Goal: Obtain resource: Obtain resource

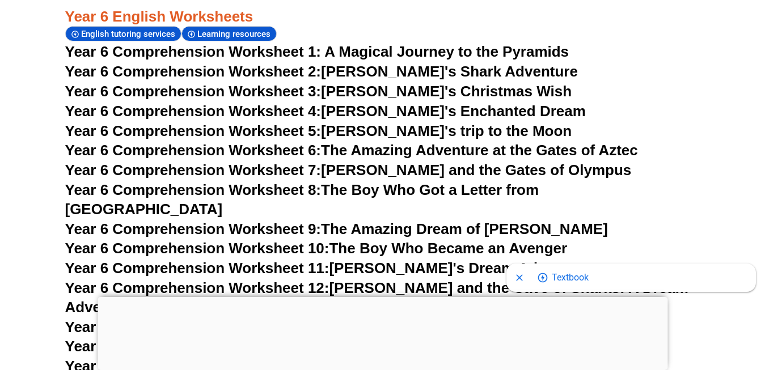
scroll to position [6639, 0]
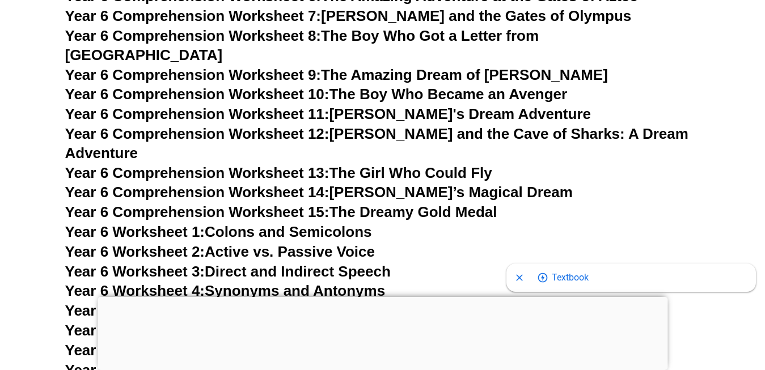
click at [277, 184] on span "Year 6 Comprehension Worksheet 14:" at bounding box center [197, 192] width 264 height 17
click at [278, 243] on link "Year 6 Worksheet 2: Active vs. Passive Voice" at bounding box center [220, 251] width 310 height 17
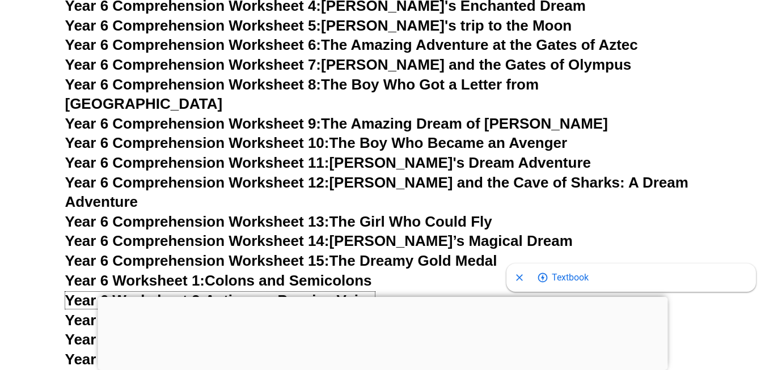
scroll to position [6639, 0]
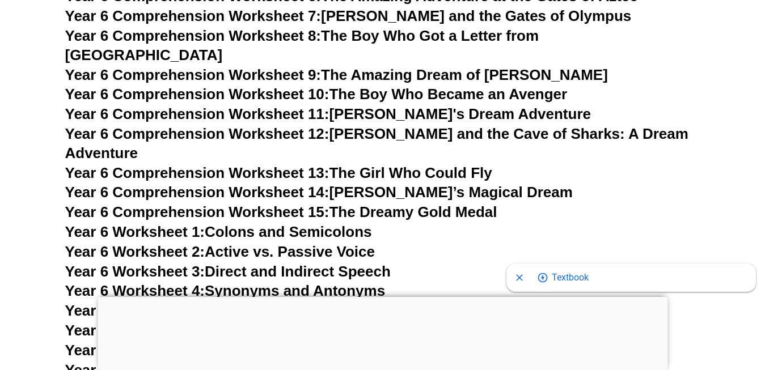
click at [269, 223] on h3 "Year 6 Worksheet 1: Colons and Semicolons" at bounding box center [382, 232] width 635 height 19
click at [262, 223] on link "Year 6 Worksheet 1: Colons and Semicolons" at bounding box center [218, 231] width 307 height 17
click at [255, 302] on link "Year 6 Worksheet 5: Homophones and Homonyms" at bounding box center [239, 310] width 349 height 17
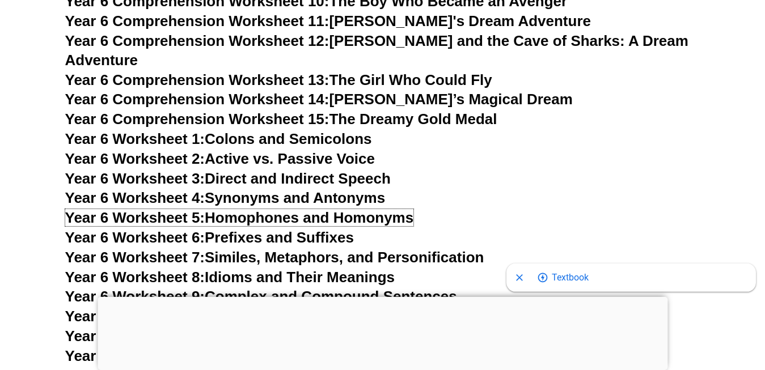
scroll to position [6794, 0]
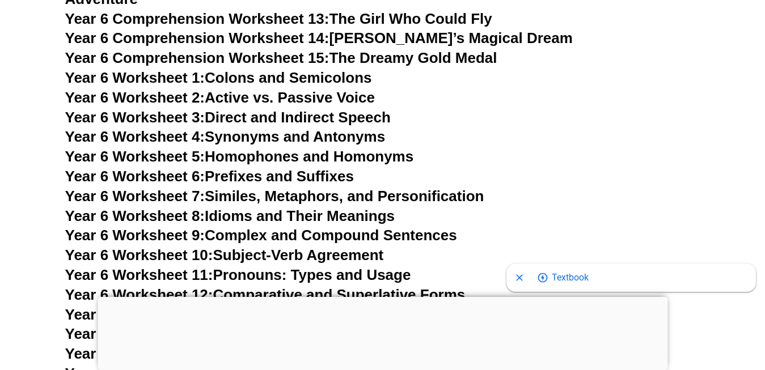
click at [288, 188] on link "Year 6 Worksheet 7: Similes, Metaphors, and Personification" at bounding box center [274, 196] width 419 height 17
click at [310, 208] on link "Year 6 Worksheet 8: Idioms and Their Meanings" at bounding box center [230, 216] width 330 height 17
click at [231, 69] on link "Year 6 Worksheet 1: Colons and Semicolons" at bounding box center [218, 77] width 307 height 17
click at [273, 188] on link "Year 6 Worksheet 7: Similes, Metaphors, and Personification" at bounding box center [274, 196] width 419 height 17
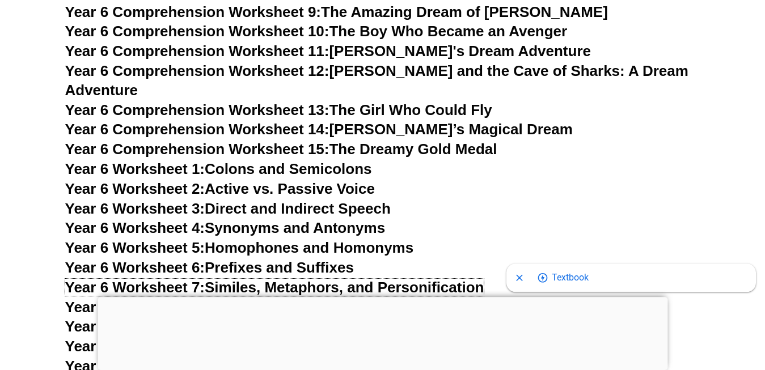
scroll to position [6639, 0]
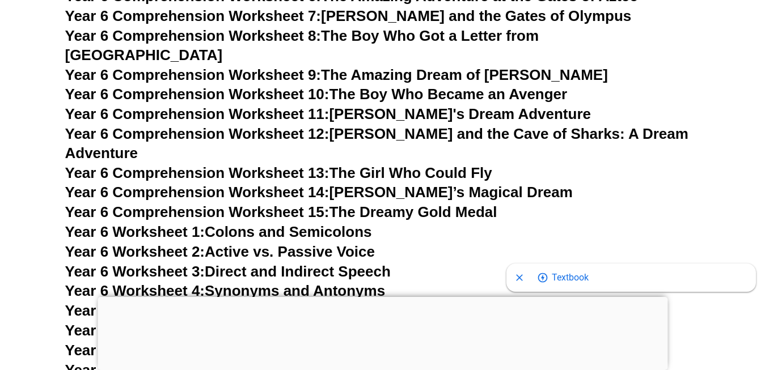
click at [273, 223] on link "Year 6 Worksheet 1: Colons and Semicolons" at bounding box center [218, 231] width 307 height 17
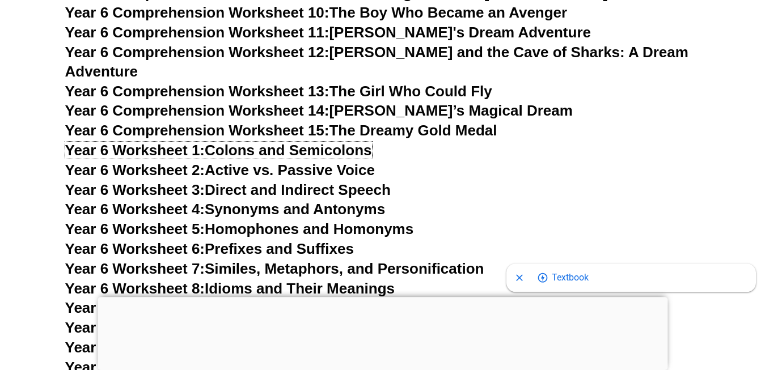
scroll to position [6794, 0]
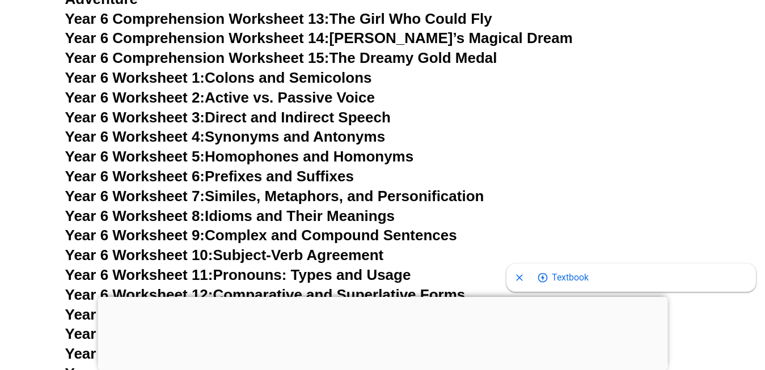
click at [292, 188] on link "Year 6 Worksheet 7: Similes, Metaphors, and Personification" at bounding box center [274, 196] width 419 height 17
click at [333, 286] on link "Year 6 Worksheet 12: Comparative and Superlative Forms" at bounding box center [265, 294] width 400 height 17
click at [240, 227] on link "Year 6 Worksheet 9: Complex and Compound Sentences" at bounding box center [261, 235] width 392 height 17
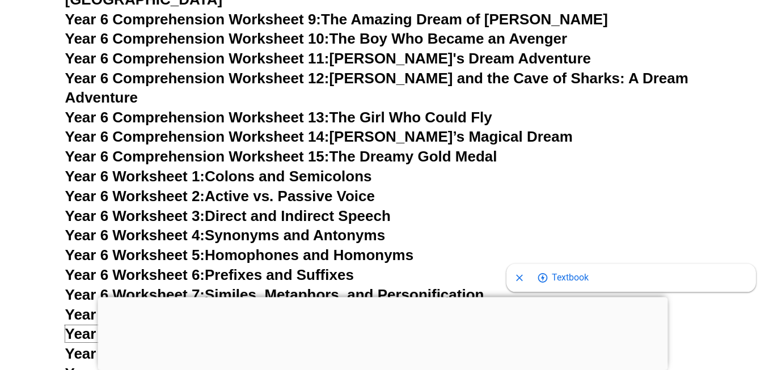
scroll to position [6639, 0]
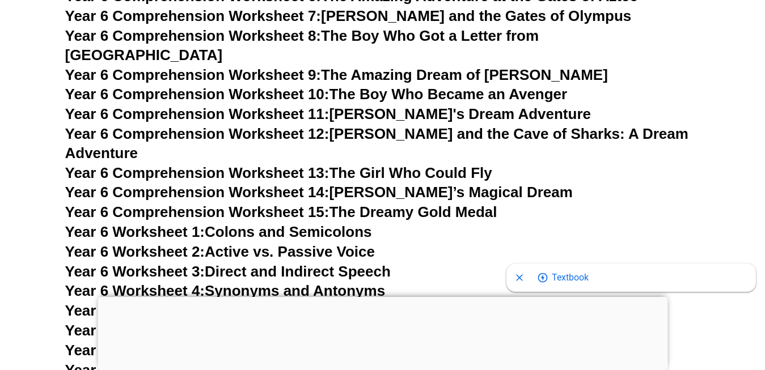
click at [352, 125] on link "Year 6 Comprehension Worksheet 12: Emma and the Cave of Sharks: A Dream Adventu…" at bounding box center [376, 143] width 623 height 36
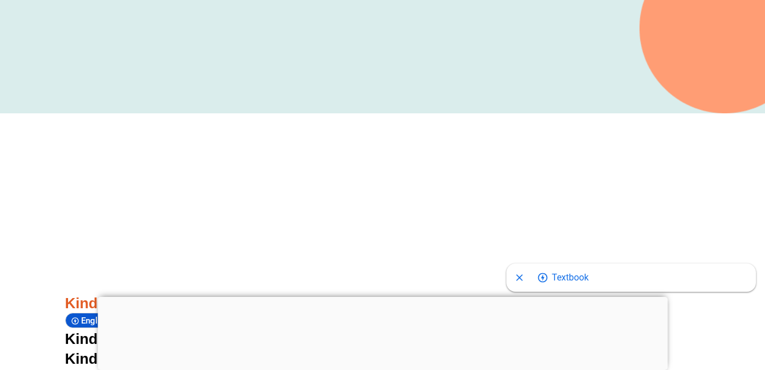
scroll to position [0, 0]
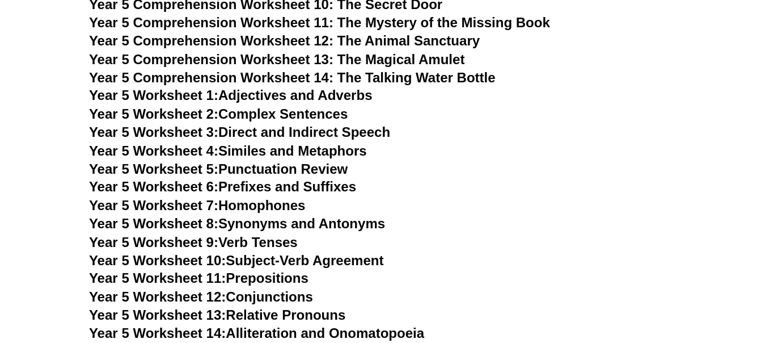
scroll to position [6329, 0]
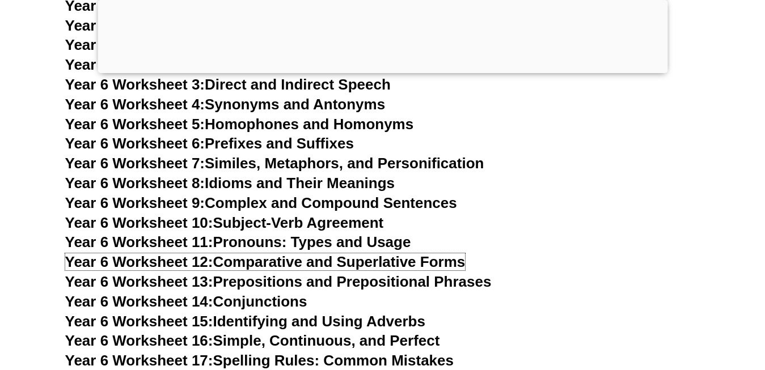
click at [346, 254] on link "Year 6 Worksheet 12: Comparative and Superlative Forms" at bounding box center [265, 262] width 400 height 17
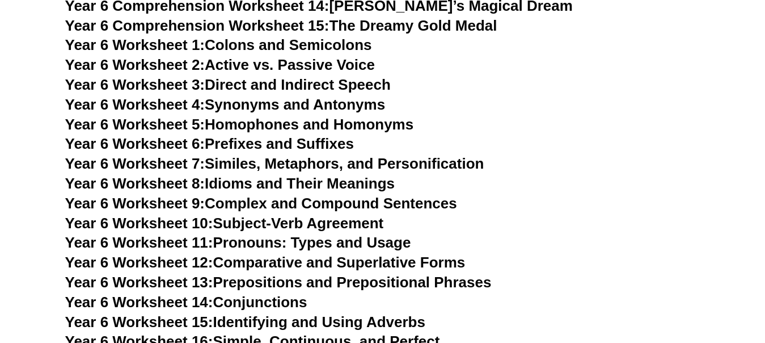
click at [297, 254] on link "Year 6 Worksheet 12: Comparative and Superlative Forms" at bounding box center [265, 262] width 400 height 17
drag, startPoint x: 407, startPoint y: 90, endPoint x: 442, endPoint y: 106, distance: 37.8
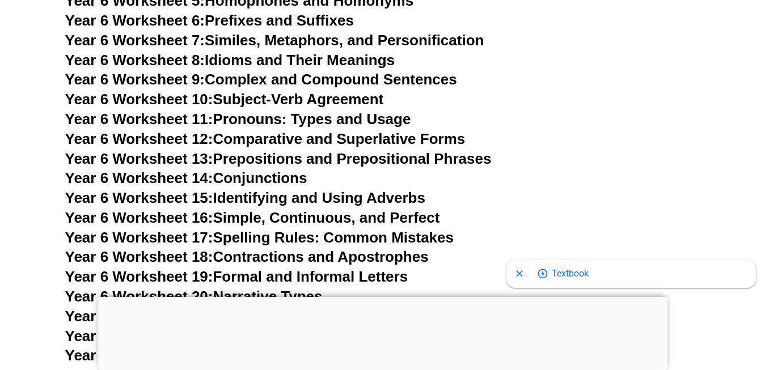
scroll to position [6820, 0]
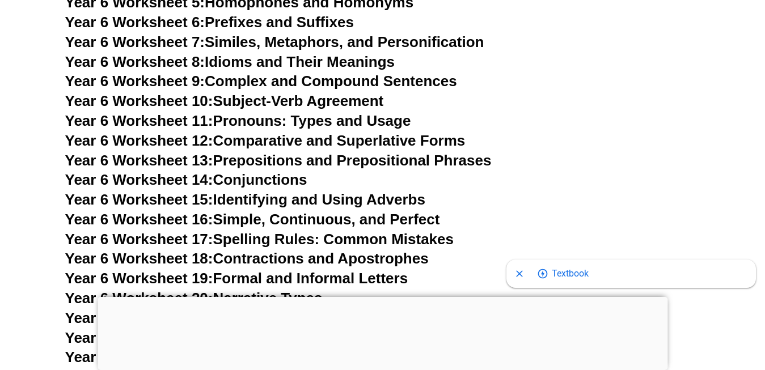
click at [308, 73] on link "Year 6 Worksheet 9: Complex and Compound Sentences" at bounding box center [261, 81] width 392 height 17
